Goal: Check status: Check status

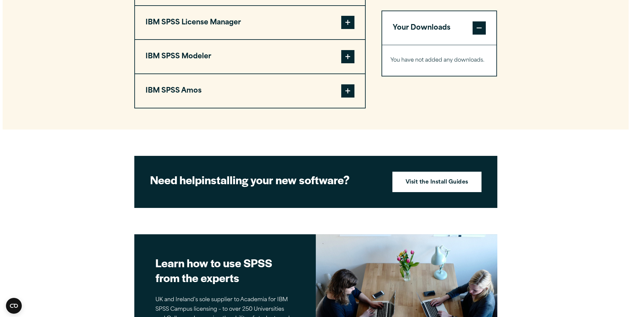
scroll to position [495, 0]
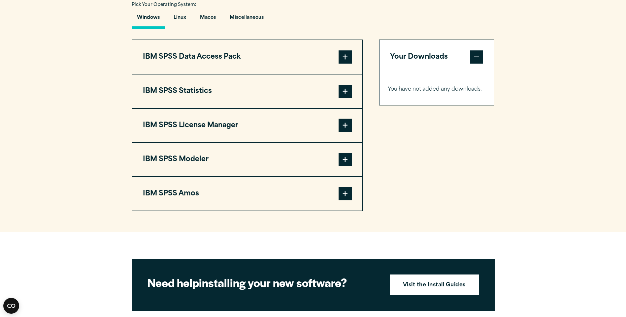
click at [422, 57] on button "Your Downloads" at bounding box center [437, 57] width 115 height 34
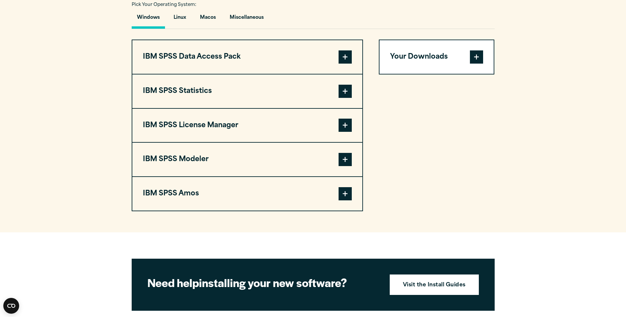
click at [424, 58] on button "Your Downloads" at bounding box center [437, 57] width 115 height 34
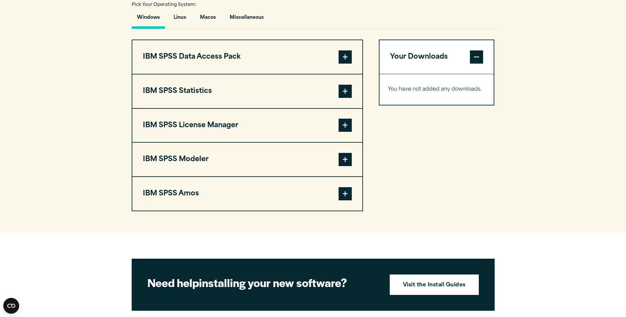
click at [455, 90] on p "You have not added any downloads." at bounding box center [437, 90] width 98 height 10
click at [470, 91] on p "You have not added any downloads." at bounding box center [437, 90] width 98 height 10
drag, startPoint x: 470, startPoint y: 91, endPoint x: 429, endPoint y: 101, distance: 41.5
click at [429, 101] on div "You have not added any downloads. Download 0 Items" at bounding box center [437, 89] width 115 height 31
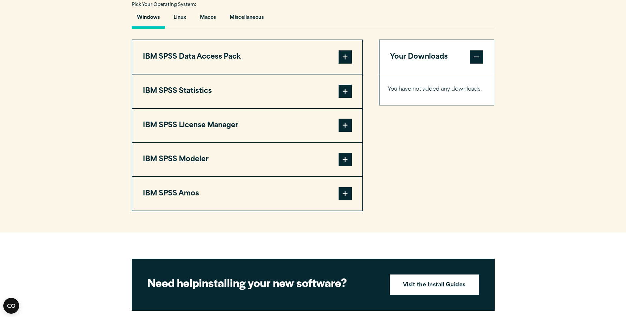
click at [430, 110] on div "Your Downloads You have not added any downloads. Download 0 Items" at bounding box center [437, 126] width 116 height 172
